Goal: Task Accomplishment & Management: Manage account settings

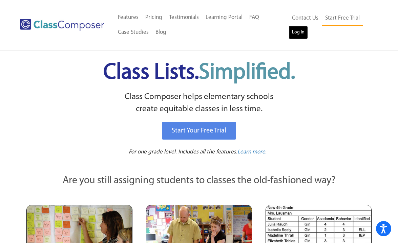
click at [302, 35] on link "Log In" at bounding box center [297, 33] width 19 height 14
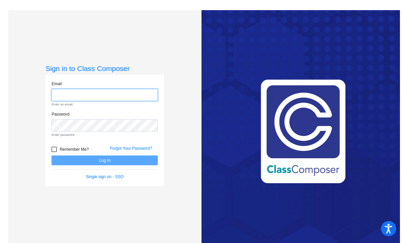
type input "mdickinson@hershey.k12.pa.us"
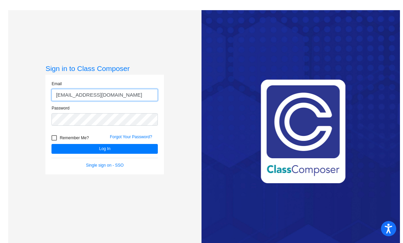
click at [51, 144] on button "Log In" at bounding box center [104, 149] width 106 height 10
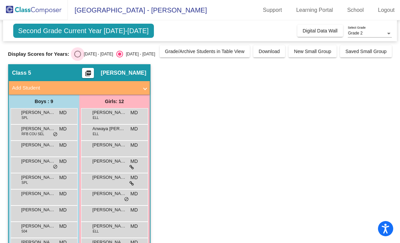
click at [74, 53] on div "Select an option" at bounding box center [77, 54] width 7 height 7
click at [77, 58] on input "2024 - 2025" at bounding box center [77, 58] width 0 height 0
radio input "true"
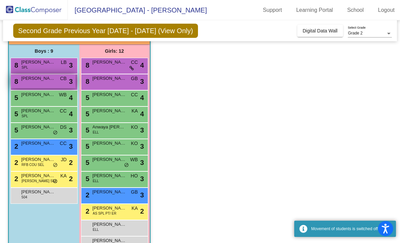
scroll to position [51, 0]
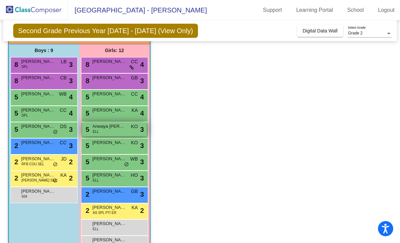
click at [106, 128] on span "Anwaya Binu Panicker" at bounding box center [109, 126] width 34 height 7
